Goal: Find specific page/section: Find specific page/section

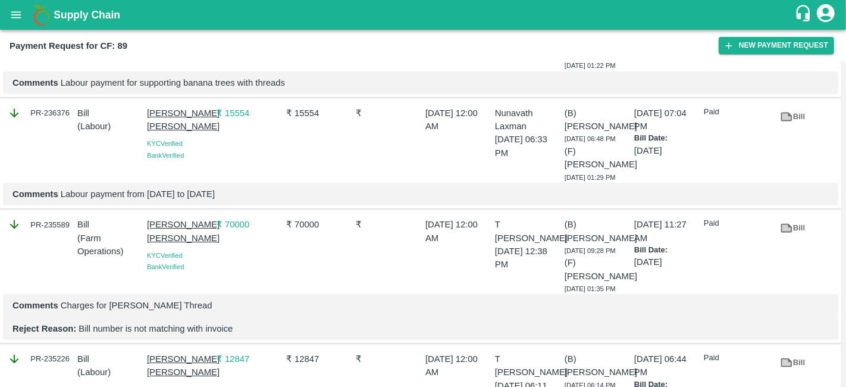
scroll to position [3376, 0]
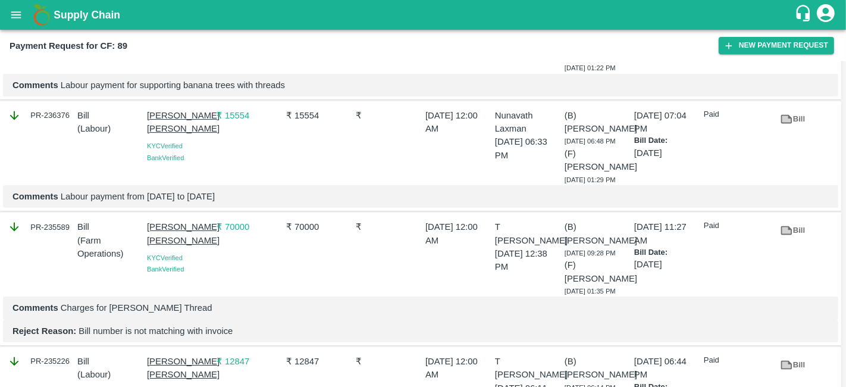
click at [789, 14] on icon at bounding box center [786, 7] width 13 height 13
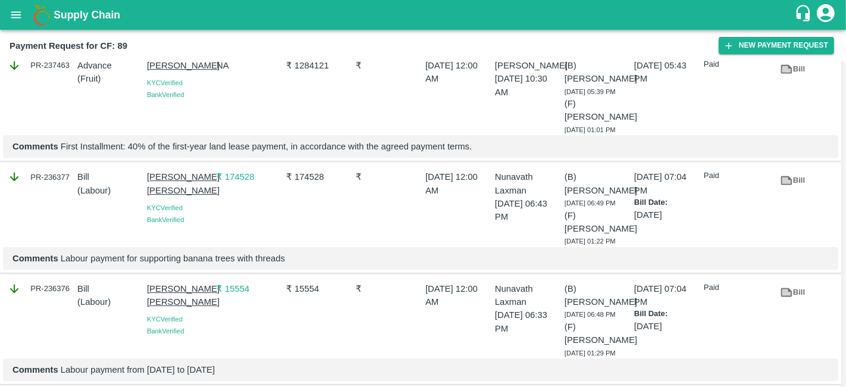
scroll to position [3202, 0]
click at [794, 80] on link "Bill" at bounding box center [792, 69] width 38 height 21
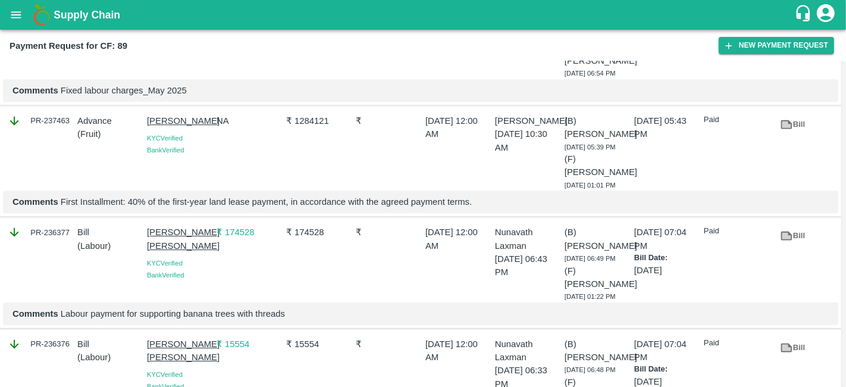
scroll to position [3147, 0]
click at [792, 24] on link "Bill" at bounding box center [792, 14] width 38 height 21
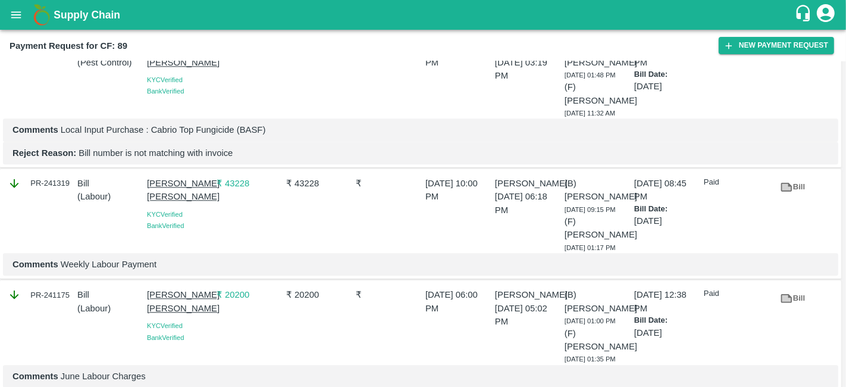
scroll to position [2527, 0]
click at [796, 64] on link "Bill" at bounding box center [792, 53] width 38 height 21
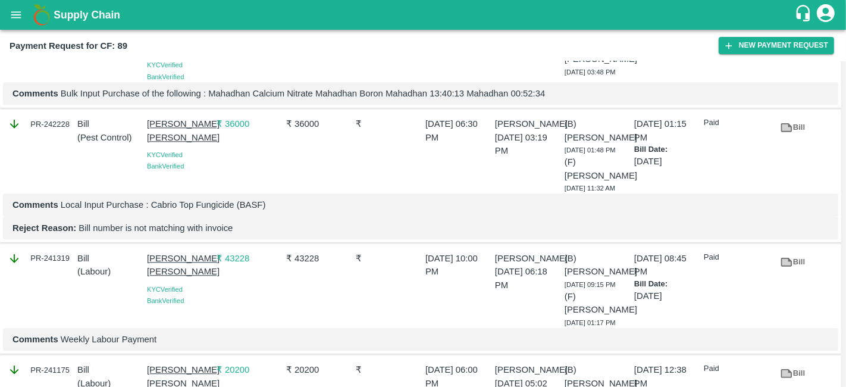
scroll to position [2452, 0]
click at [790, 18] on icon at bounding box center [786, 11] width 13 height 13
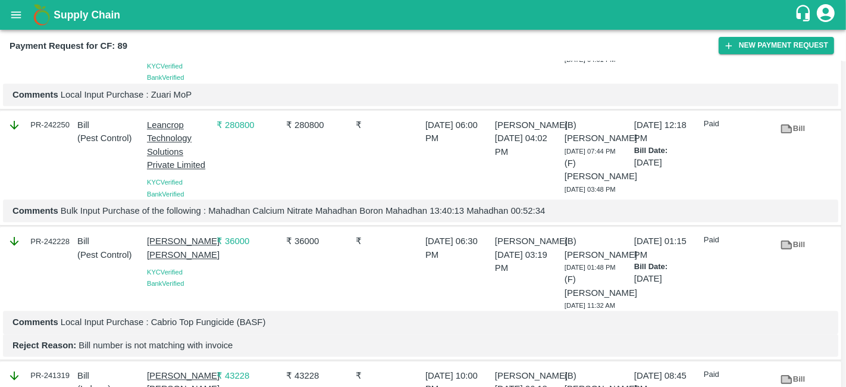
scroll to position [2335, 0]
click at [796, 11] on link "Bill" at bounding box center [792, 0] width 38 height 21
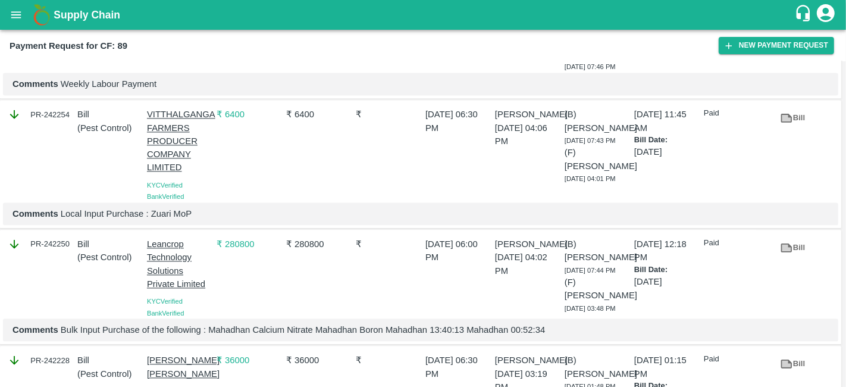
scroll to position [2209, 0]
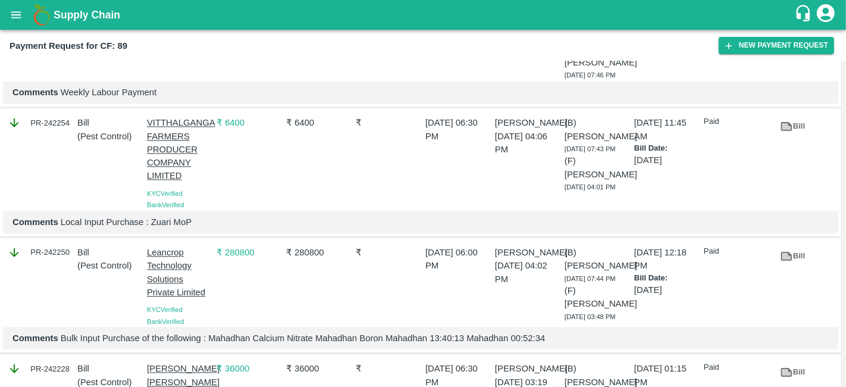
click at [791, 26] on link "Bill" at bounding box center [792, 15] width 38 height 21
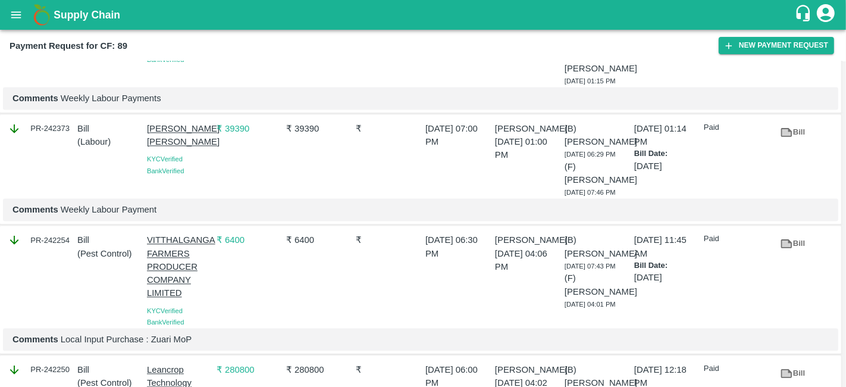
scroll to position [2091, 0]
click at [792, 31] on link "Bill" at bounding box center [792, 20] width 38 height 21
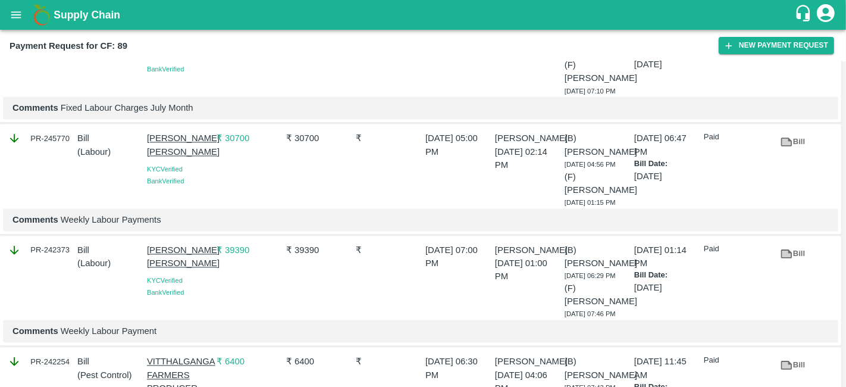
scroll to position [1969, 0]
click at [781, 36] on icon at bounding box center [786, 31] width 11 height 9
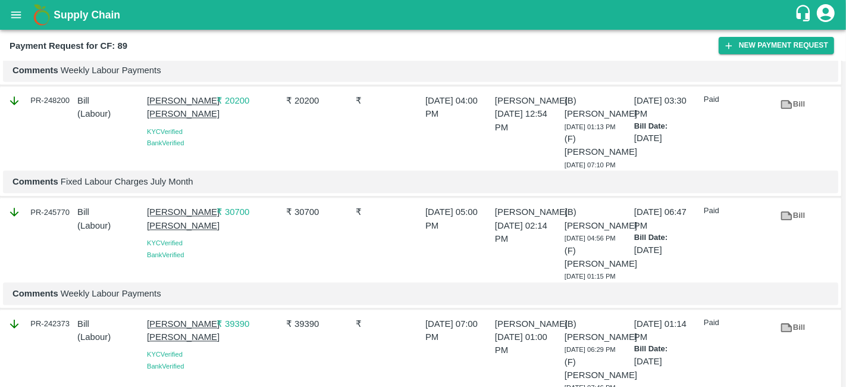
scroll to position [1895, 0]
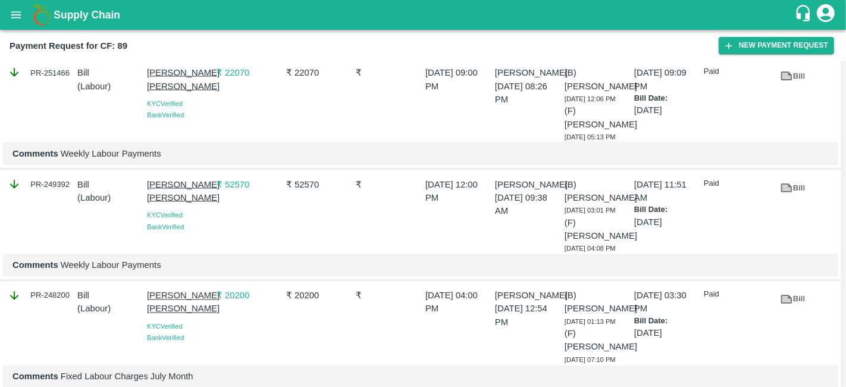
scroll to position [1679, 0]
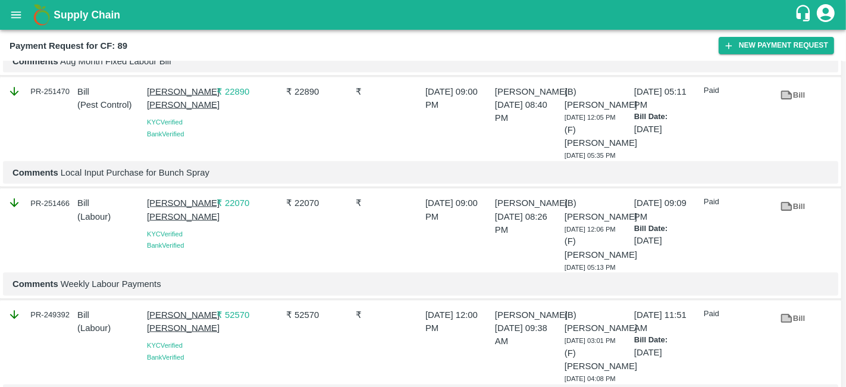
scroll to position [1570, 0]
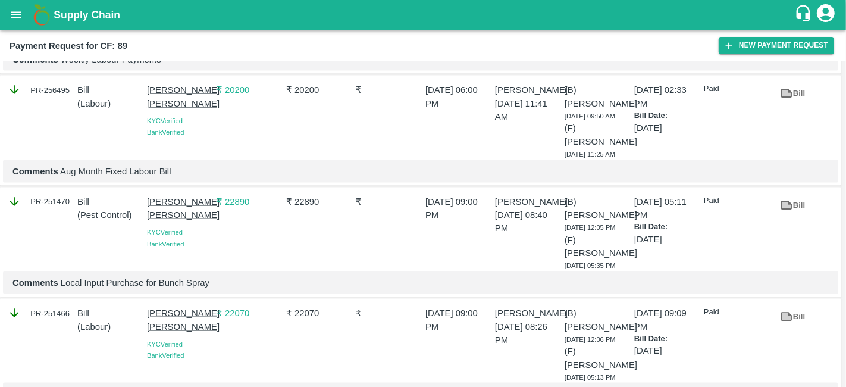
scroll to position [1461, 0]
click at [790, 212] on icon at bounding box center [786, 205] width 13 height 13
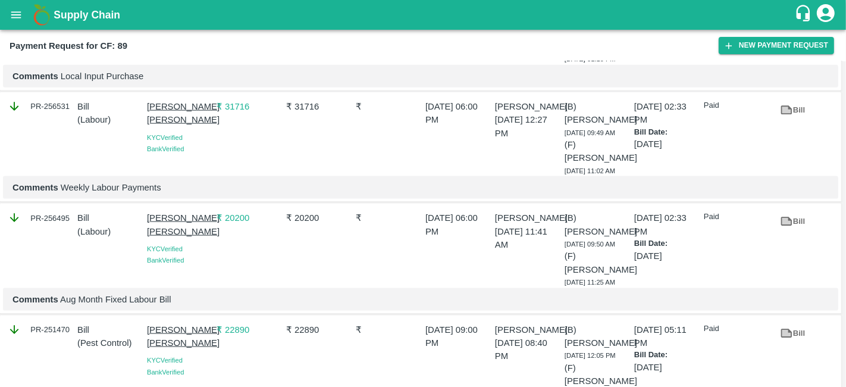
scroll to position [1331, 0]
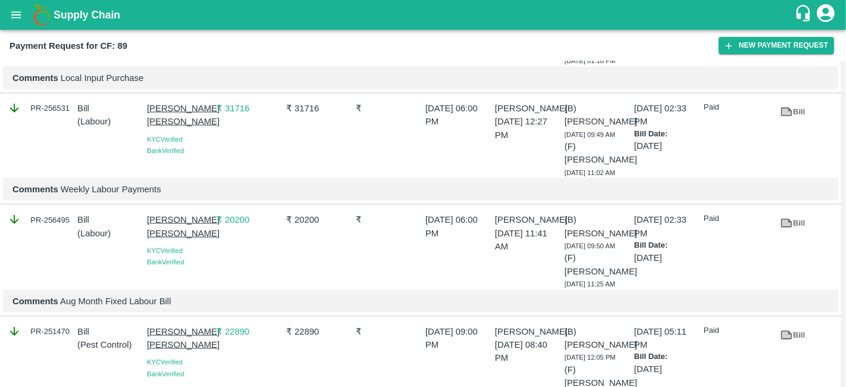
click at [794, 11] on link "Bill" at bounding box center [792, 0] width 38 height 21
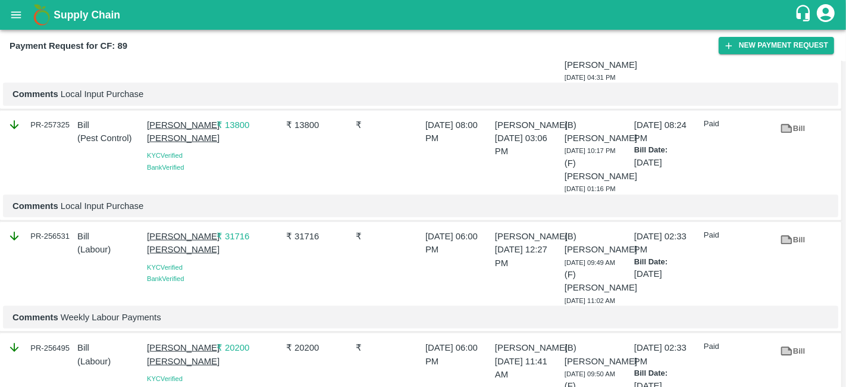
scroll to position [1203, 0]
click at [786, 24] on icon at bounding box center [786, 17] width 13 height 13
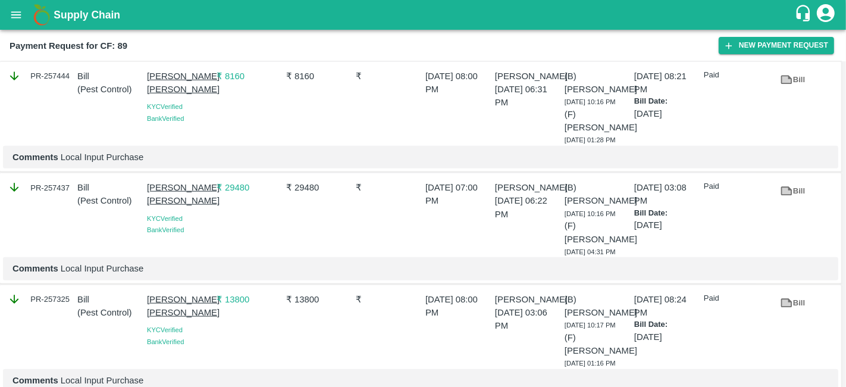
scroll to position [1029, 0]
click at [787, 84] on icon at bounding box center [786, 80] width 11 height 9
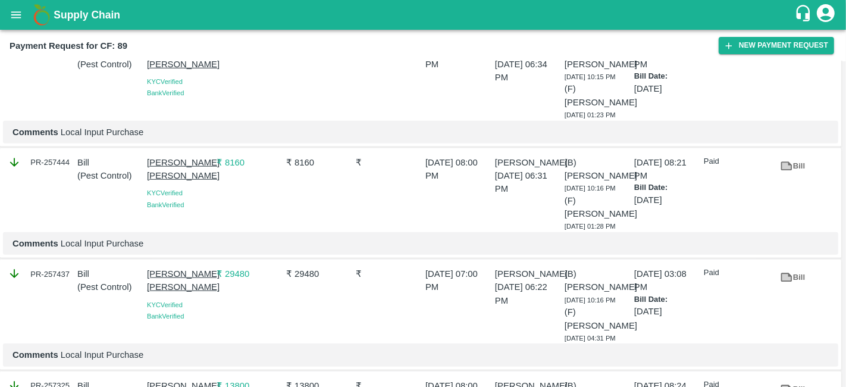
scroll to position [940, 0]
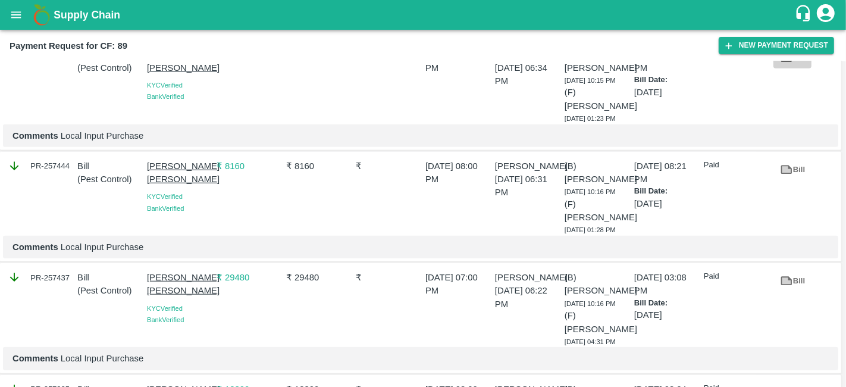
click at [783, 62] on icon at bounding box center [786, 58] width 11 height 9
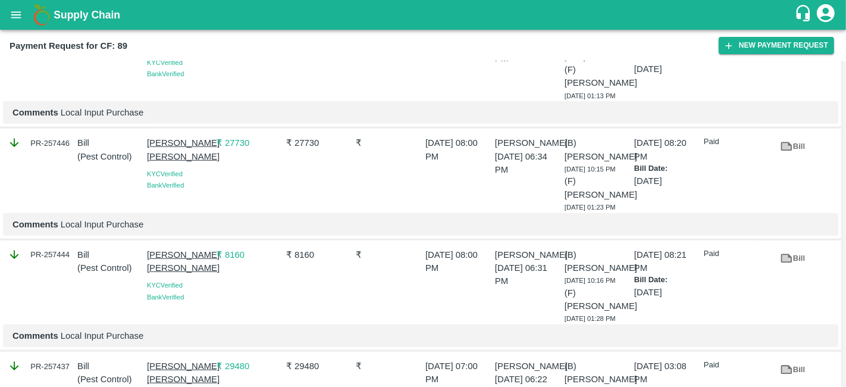
scroll to position [844, 0]
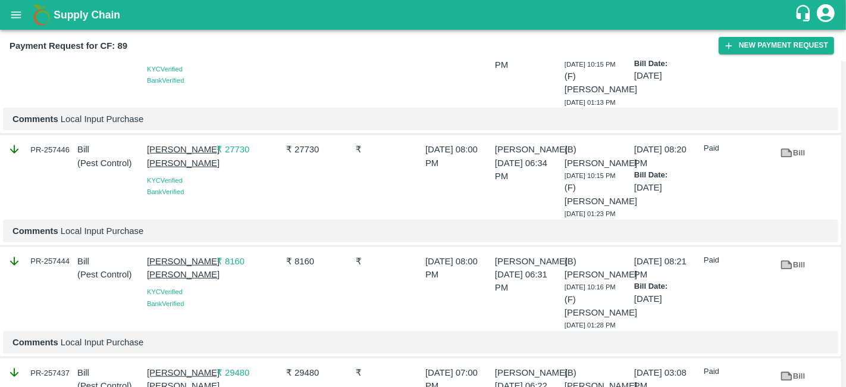
click at [794, 52] on link "Bill" at bounding box center [792, 42] width 38 height 21
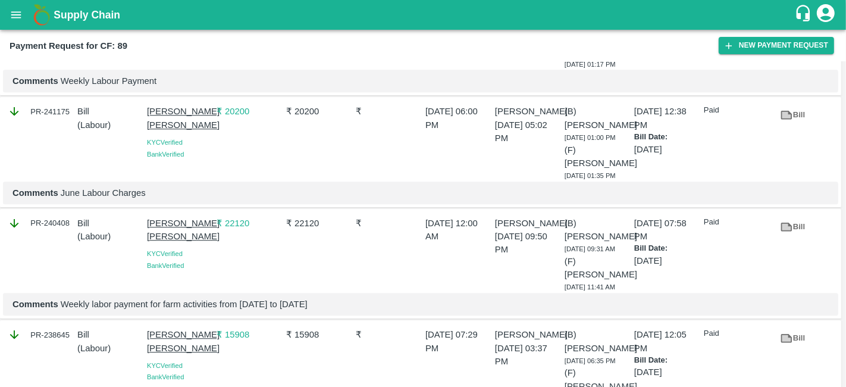
scroll to position [2710, 0]
click at [96, 17] on b "Supply Chain" at bounding box center [87, 15] width 67 height 12
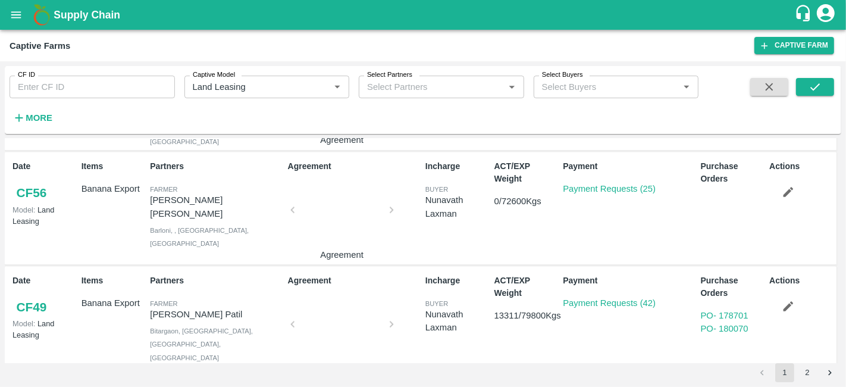
scroll to position [1465, 0]
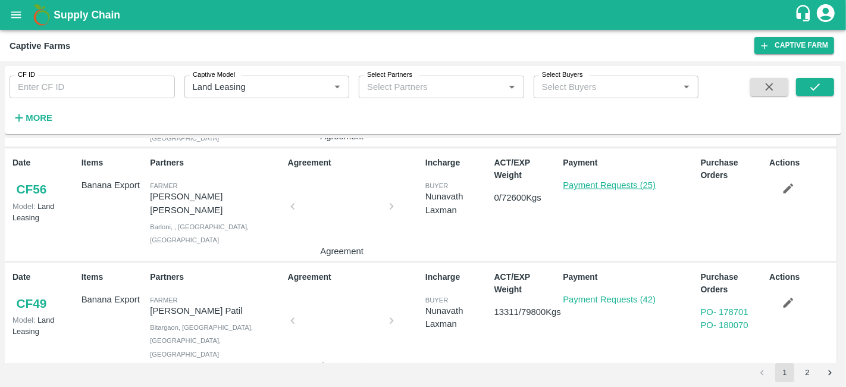
click at [594, 180] on link "Payment Requests (25)" at bounding box center [609, 185] width 93 height 10
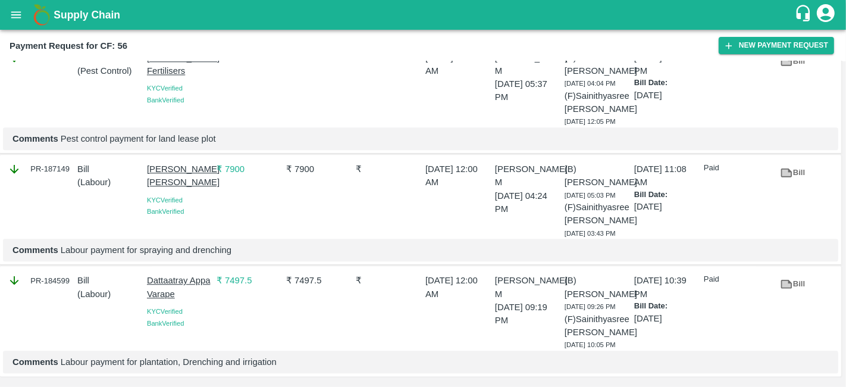
scroll to position [2801, 0]
click at [788, 281] on icon at bounding box center [785, 284] width 9 height 7
click at [799, 162] on link "Bill" at bounding box center [792, 172] width 38 height 21
click at [794, 72] on link "Bill" at bounding box center [792, 61] width 38 height 21
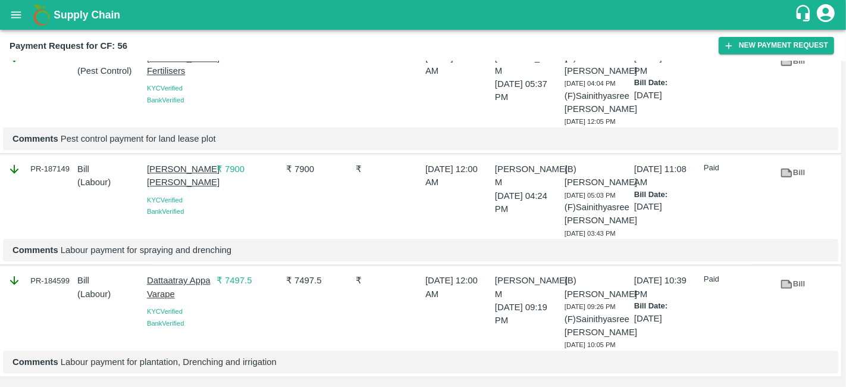
scroll to position [2550, 0]
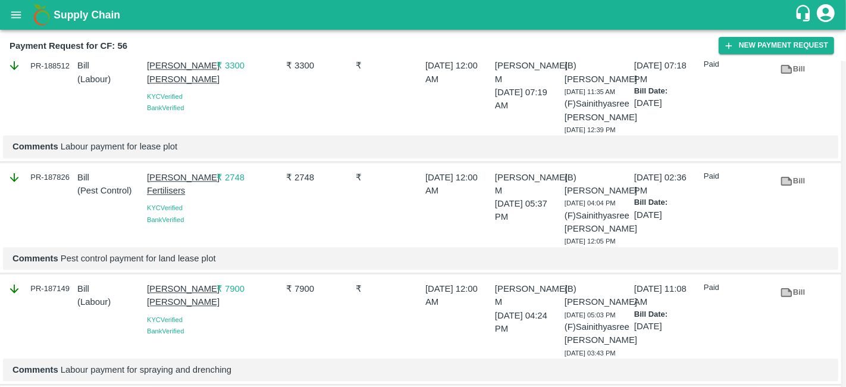
scroll to position [2424, 0]
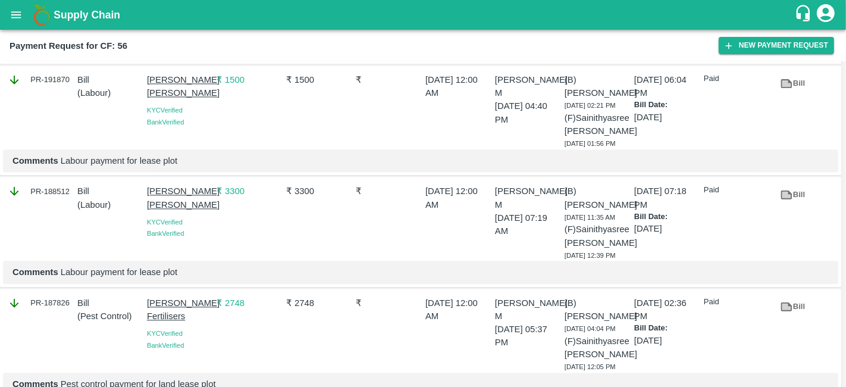
scroll to position [2300, 0]
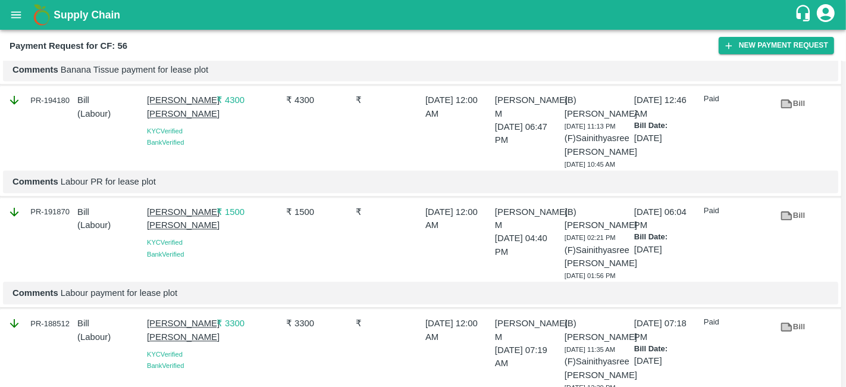
scroll to position [2169, 0]
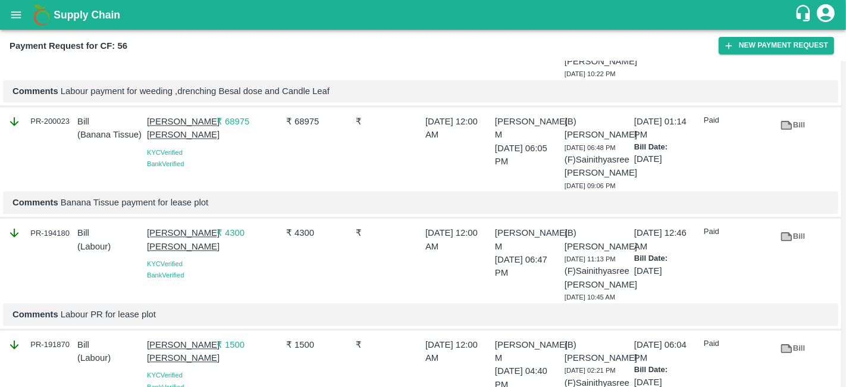
scroll to position [2014, 0]
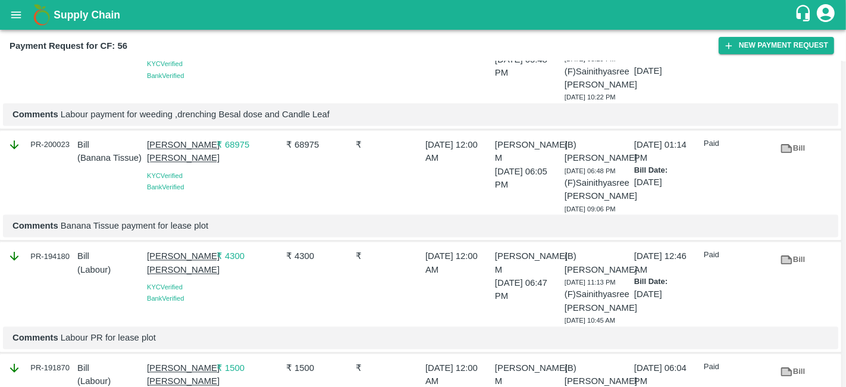
click at [796, 48] on link "Bill" at bounding box center [792, 37] width 38 height 21
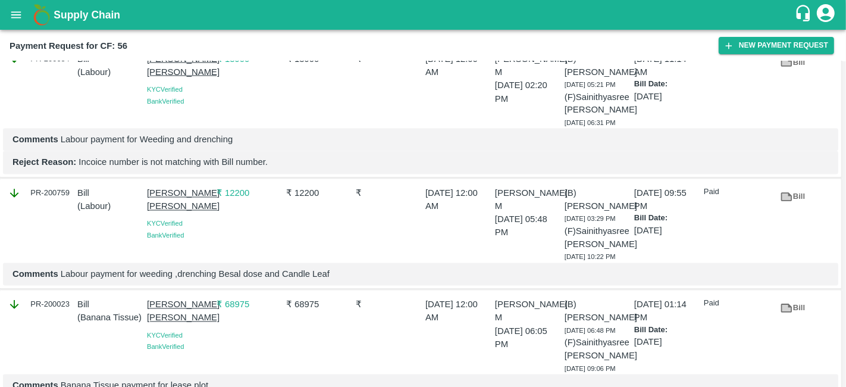
scroll to position [1853, 0]
click at [797, 74] on link "Bill" at bounding box center [792, 64] width 38 height 21
click at [792, 74] on link "Bill" at bounding box center [792, 64] width 38 height 21
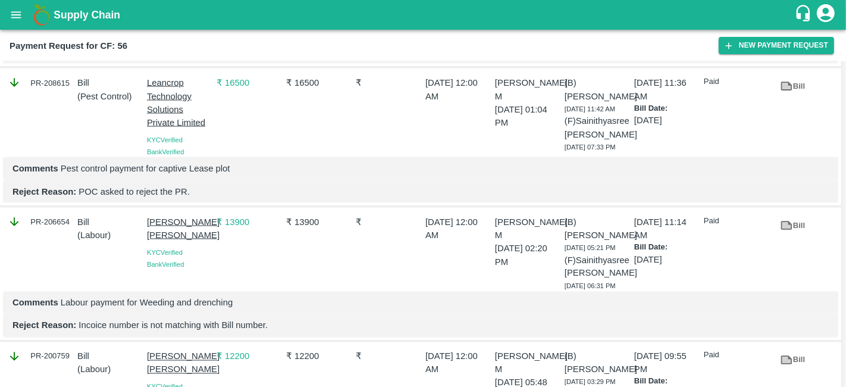
scroll to position [1689, 0]
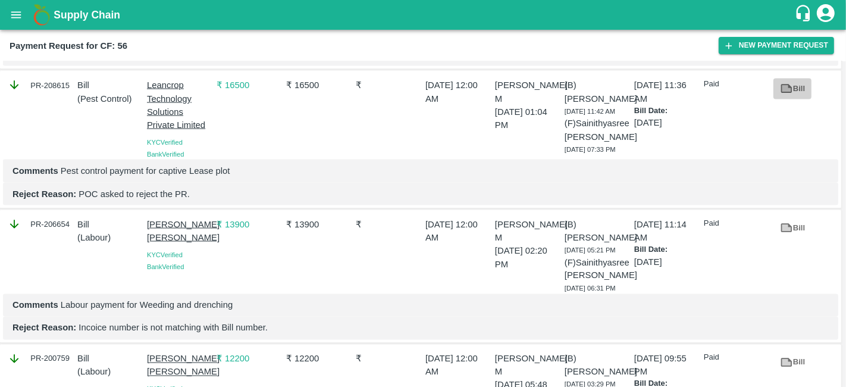
click at [791, 99] on link "Bill" at bounding box center [792, 88] width 38 height 21
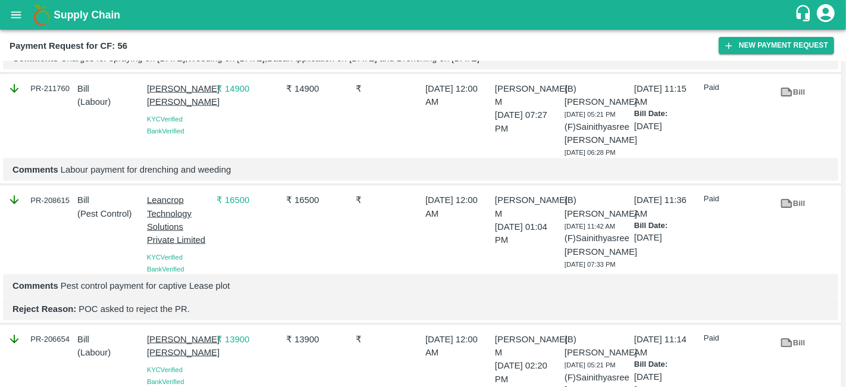
scroll to position [1575, 0]
click at [785, 85] on icon at bounding box center [786, 91] width 13 height 13
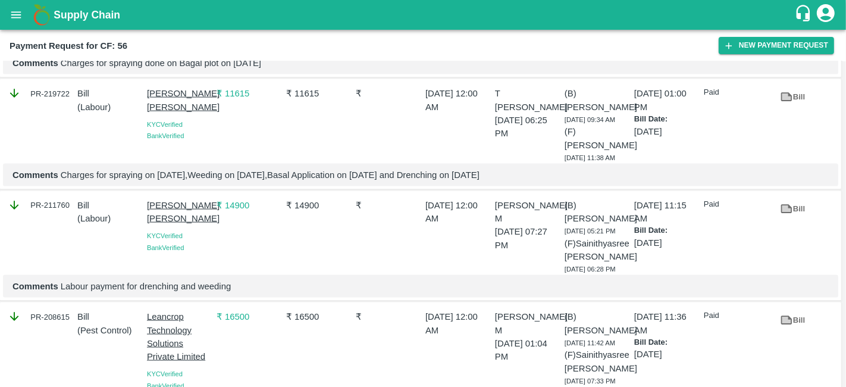
scroll to position [1456, 0]
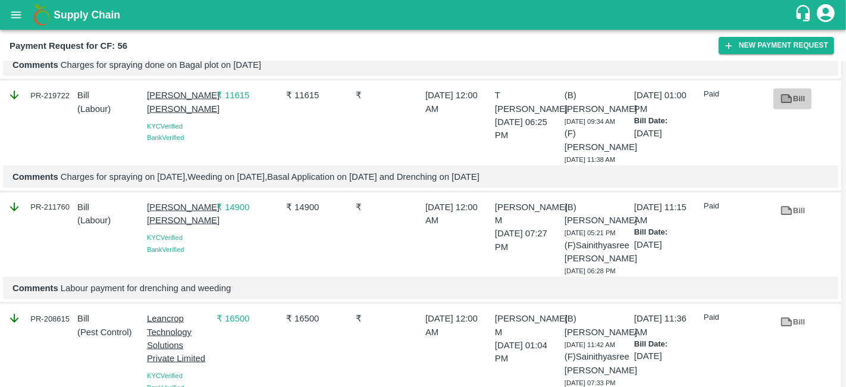
click at [783, 96] on icon at bounding box center [785, 99] width 9 height 7
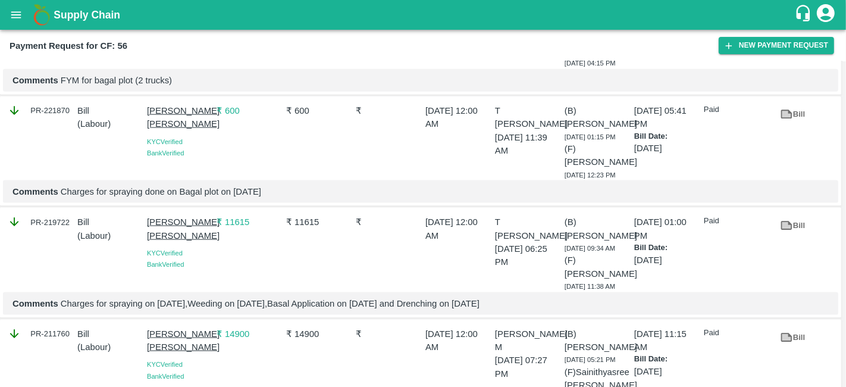
scroll to position [1327, 0]
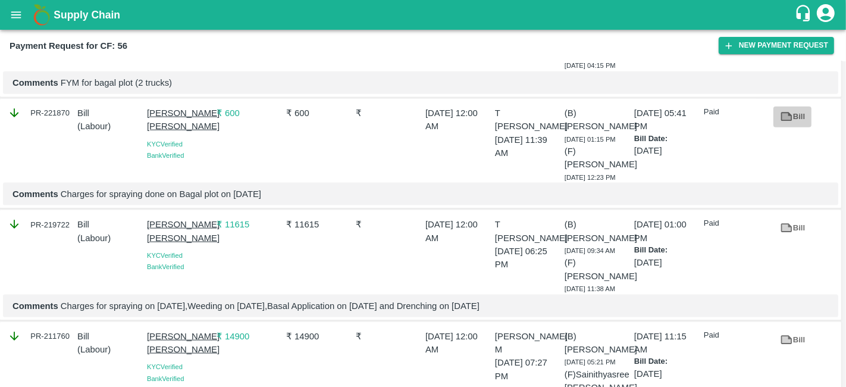
click at [786, 115] on icon at bounding box center [785, 117] width 9 height 7
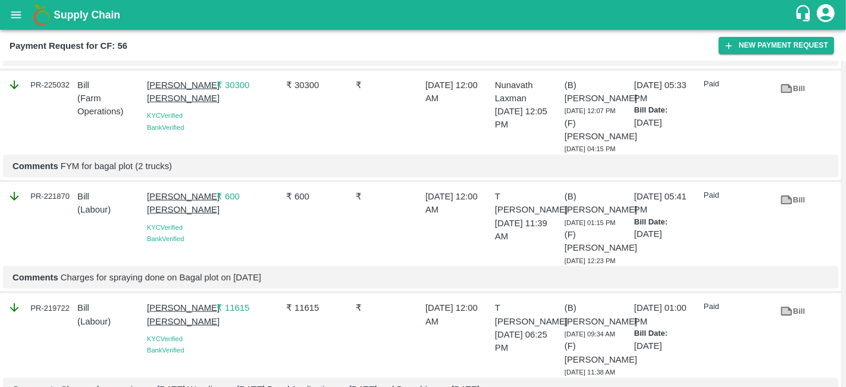
scroll to position [1243, 0]
click at [783, 90] on icon at bounding box center [785, 88] width 9 height 7
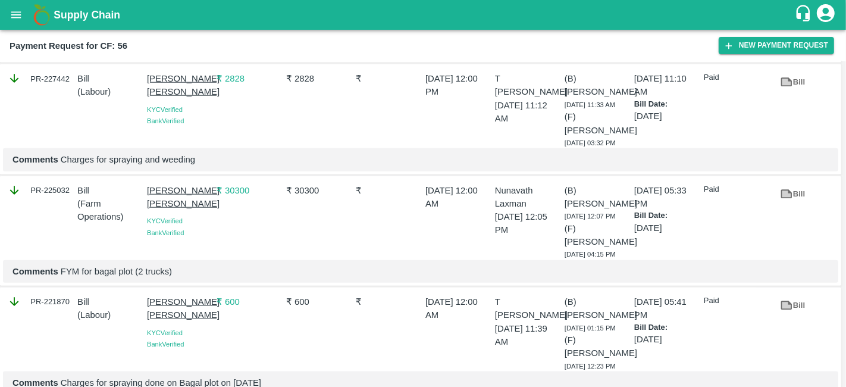
scroll to position [1138, 0]
click at [787, 81] on icon at bounding box center [786, 82] width 13 height 13
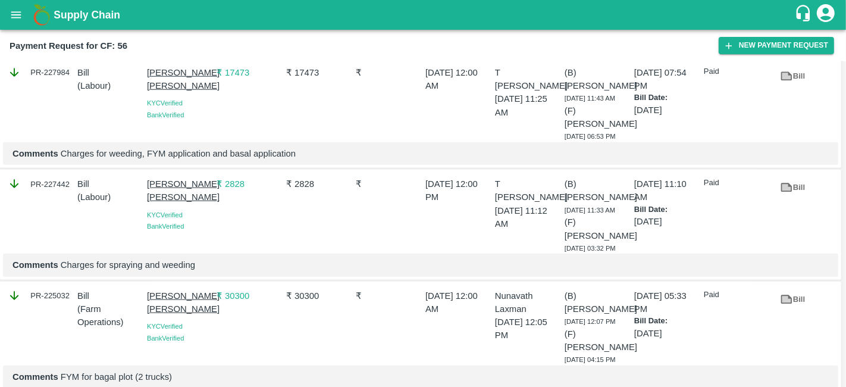
scroll to position [1032, 0]
click at [789, 81] on icon at bounding box center [786, 76] width 11 height 9
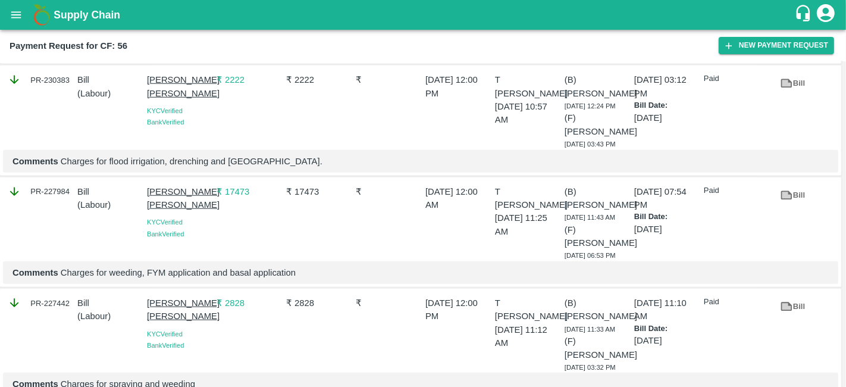
scroll to position [913, 0]
click at [791, 91] on link "Bill" at bounding box center [792, 84] width 38 height 21
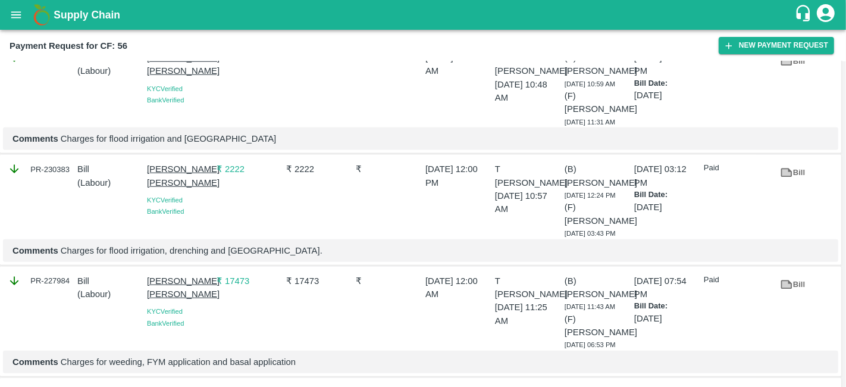
scroll to position [812, 0]
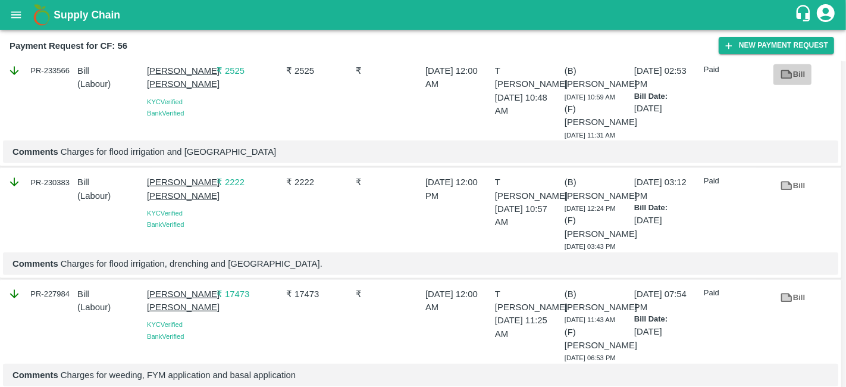
click at [788, 76] on link "Bill" at bounding box center [792, 74] width 38 height 21
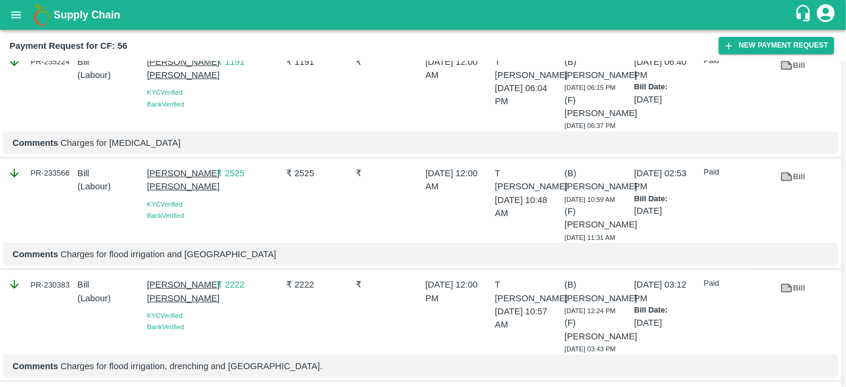
scroll to position [708, 0]
click at [794, 73] on link "Bill" at bounding box center [792, 66] width 38 height 21
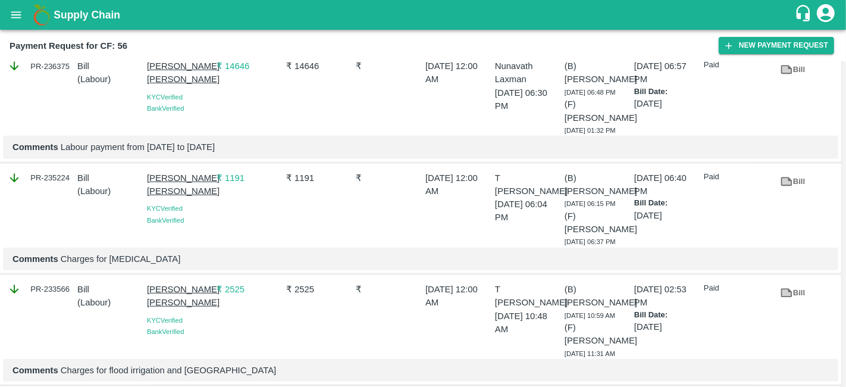
scroll to position [592, 0]
click at [790, 81] on link "Bill" at bounding box center [792, 71] width 38 height 21
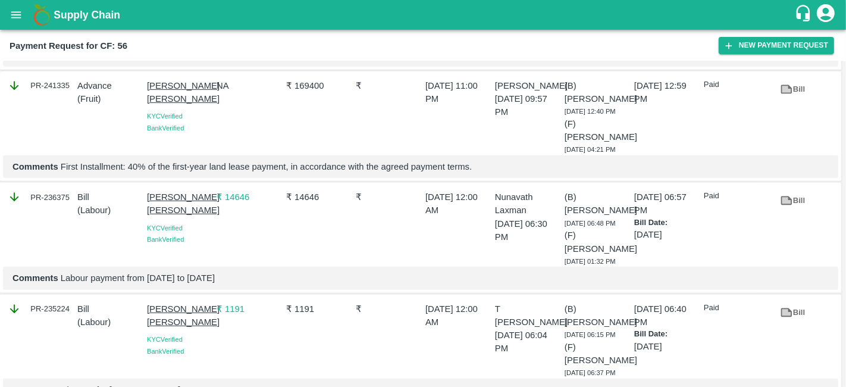
scroll to position [451, 0]
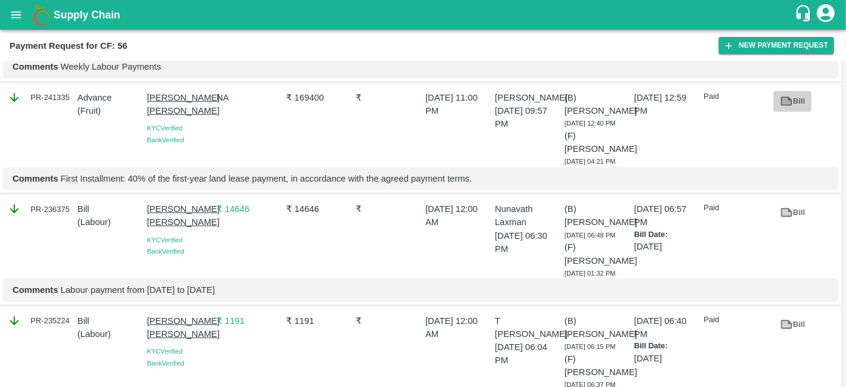
click at [797, 96] on link "Bill" at bounding box center [792, 101] width 38 height 21
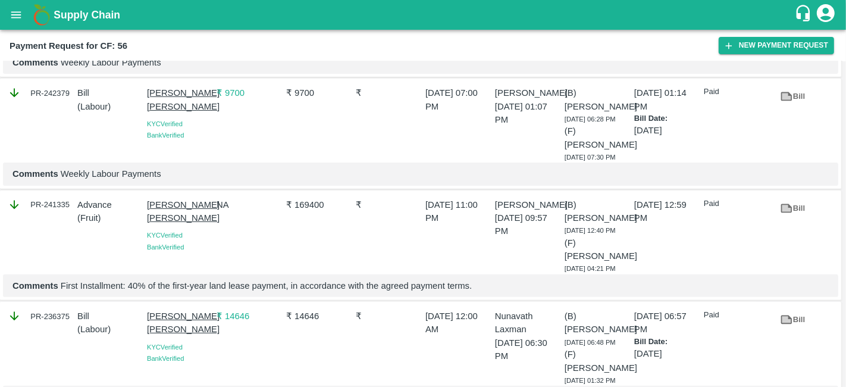
scroll to position [331, 0]
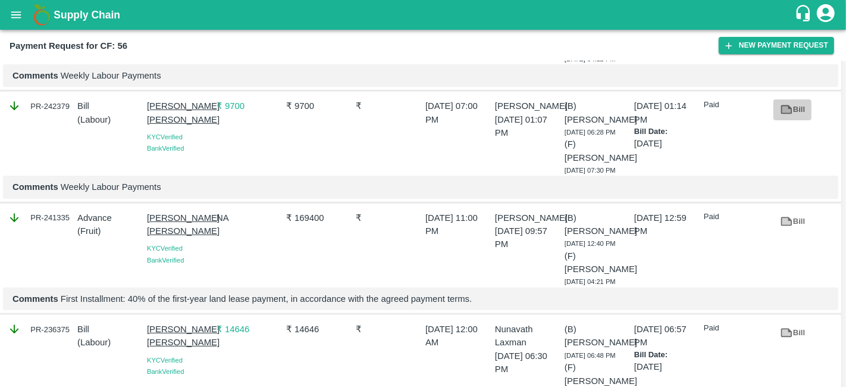
click at [794, 103] on link "Bill" at bounding box center [792, 109] width 38 height 21
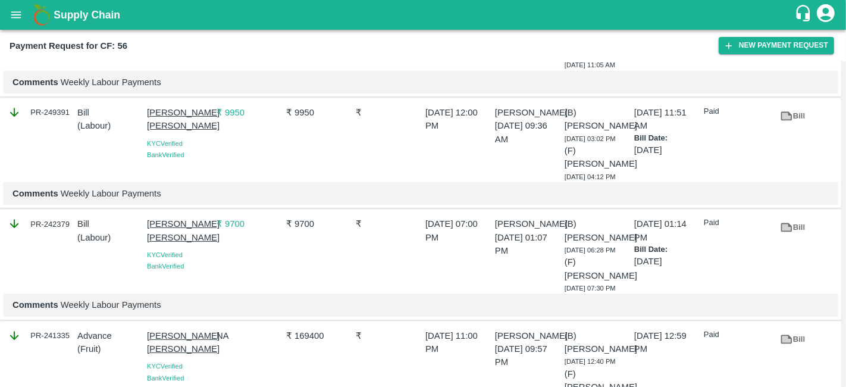
scroll to position [209, 0]
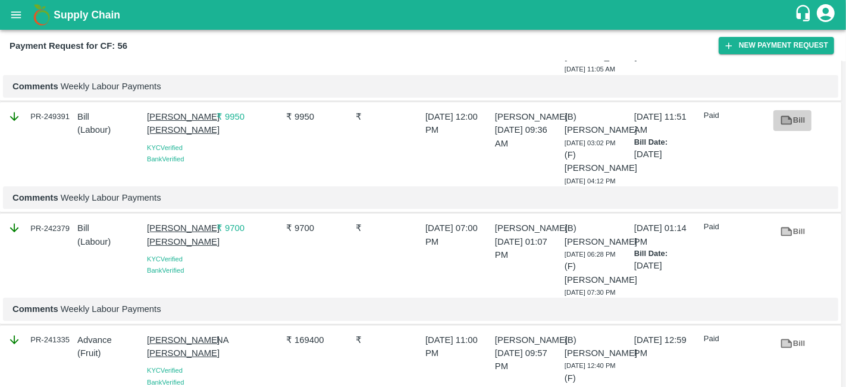
click at [797, 114] on link "Bill" at bounding box center [792, 120] width 38 height 21
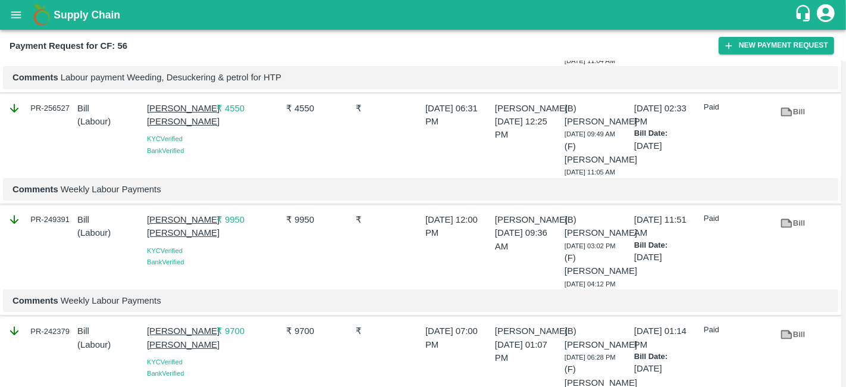
scroll to position [105, 0]
click at [797, 109] on link "Bill" at bounding box center [792, 112] width 38 height 21
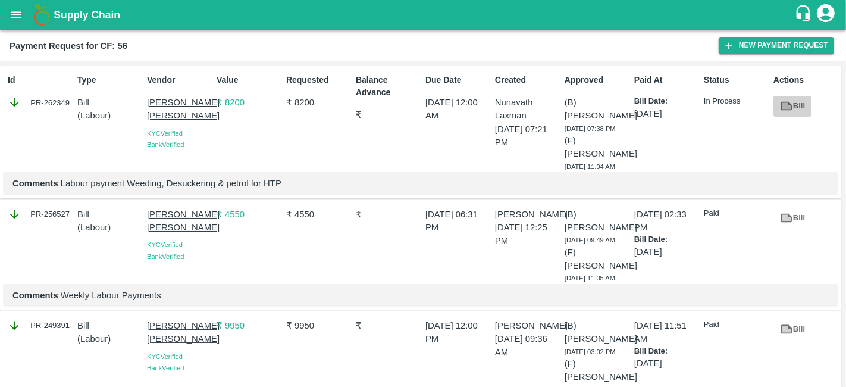
click at [793, 103] on link "Bill" at bounding box center [792, 106] width 38 height 21
